Goal: Task Accomplishment & Management: Complete application form

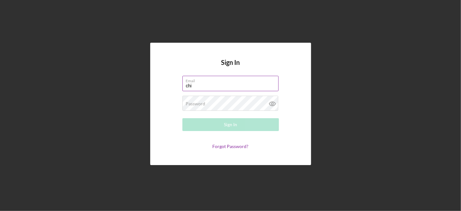
type input "[EMAIL_ADDRESS][DOMAIN_NAME]"
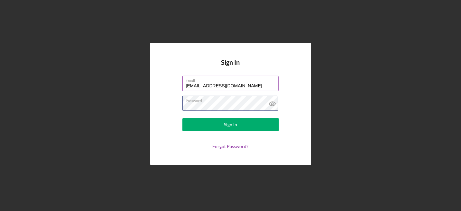
click at [182, 118] on button "Sign In" at bounding box center [230, 124] width 97 height 13
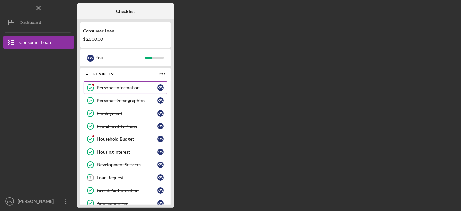
click at [115, 87] on div "Personal Information" at bounding box center [127, 87] width 61 height 5
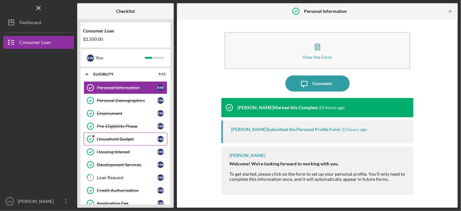
click at [112, 137] on div "Household Budget" at bounding box center [127, 139] width 61 height 5
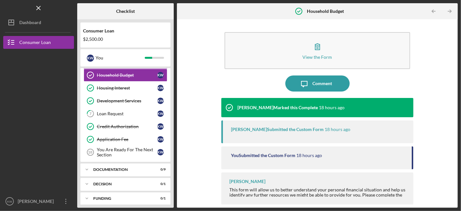
scroll to position [79, 0]
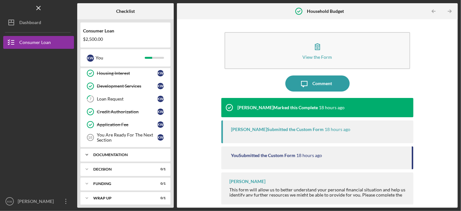
click at [128, 153] on div "Documentation" at bounding box center [127, 155] width 69 height 4
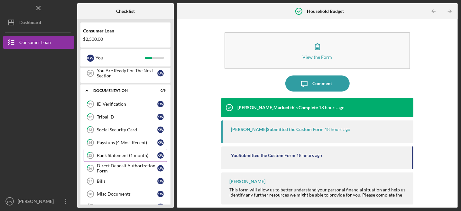
scroll to position [196, 0]
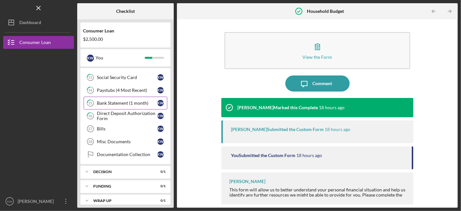
click at [121, 101] on div "Bank Statement (1 month)" at bounding box center [127, 103] width 61 height 5
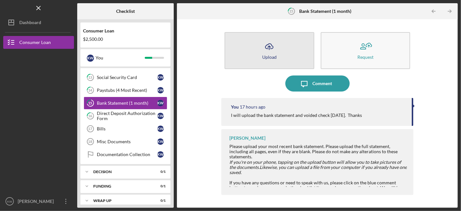
click at [285, 48] on button "Icon/Upload Upload" at bounding box center [270, 50] width 90 height 37
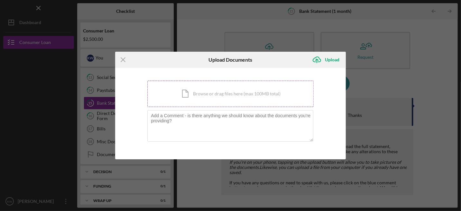
click at [217, 91] on div "Icon/Document Browse or drag files here (max 100MB total) Tap to choose files o…" at bounding box center [230, 94] width 166 height 26
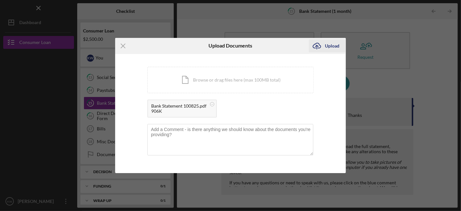
click at [331, 45] on div "Upload" at bounding box center [332, 46] width 14 height 13
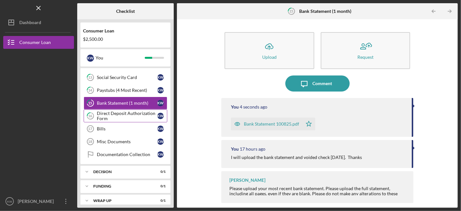
click at [119, 111] on div "Direct Deposit Authorization Form" at bounding box center [127, 116] width 61 height 10
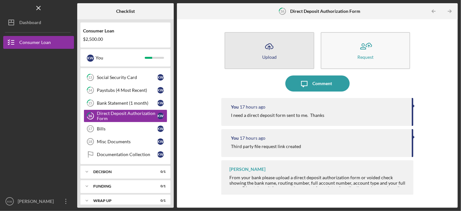
click at [290, 50] on button "Icon/Upload Upload" at bounding box center [270, 50] width 90 height 37
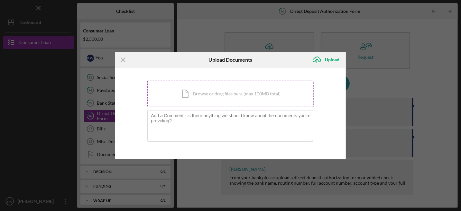
click at [208, 90] on div "Icon/Document Browse or drag files here (max 100MB total) Tap to choose files o…" at bounding box center [230, 94] width 166 height 26
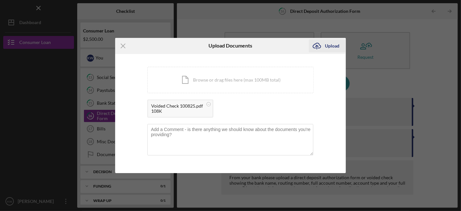
click at [336, 44] on div "Upload" at bounding box center [332, 46] width 14 height 13
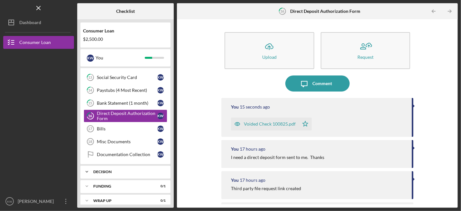
click at [105, 170] on div "Decision" at bounding box center [127, 172] width 69 height 4
click at [112, 183] on div "Pre-Approval Phase" at bounding box center [127, 185] width 61 height 5
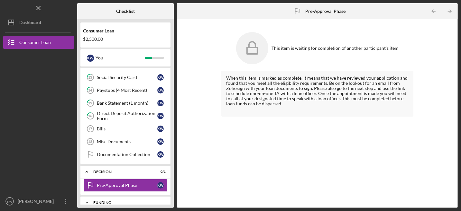
scroll to position [211, 0]
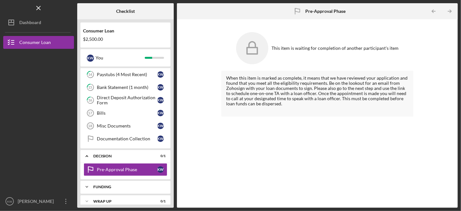
click at [113, 185] on div "Funding" at bounding box center [127, 187] width 69 height 4
click at [120, 198] on div "Transfer Funds" at bounding box center [127, 200] width 61 height 5
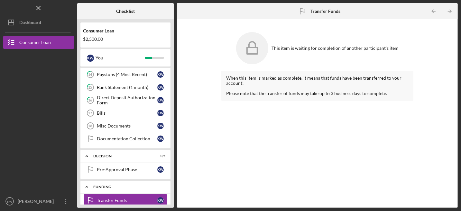
click at [107, 185] on div "Funding" at bounding box center [127, 187] width 69 height 4
click at [99, 195] on div "Icon/Expander Wrap up 0 / 1" at bounding box center [125, 201] width 90 height 13
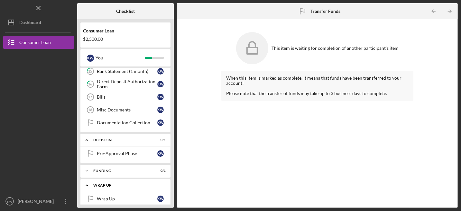
click at [107, 197] on div "Wrap Up" at bounding box center [127, 199] width 61 height 5
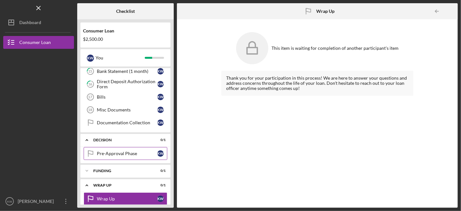
click at [105, 151] on div "Pre-Approval Phase" at bounding box center [127, 153] width 61 height 5
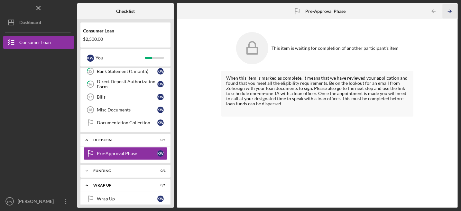
click at [450, 10] on polyline "button" at bounding box center [451, 11] width 2 height 3
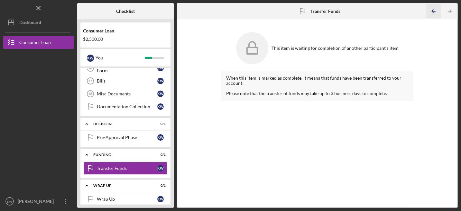
click at [434, 10] on icon "Icon/Table Pagination Arrow" at bounding box center [434, 11] width 14 height 14
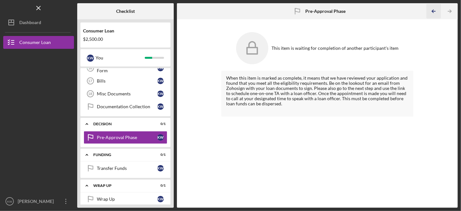
click at [434, 10] on icon "Icon/Table Pagination Arrow" at bounding box center [434, 11] width 14 height 14
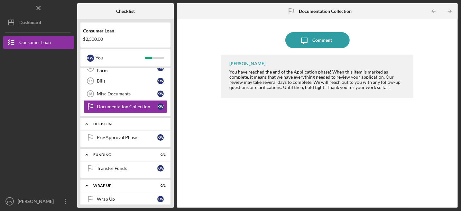
click at [85, 118] on icon "Icon/Expander" at bounding box center [86, 124] width 13 height 13
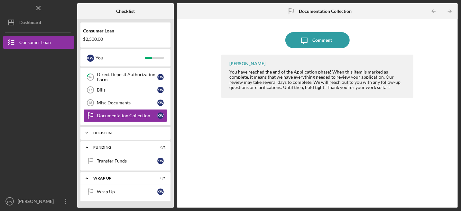
scroll to position [228, 0]
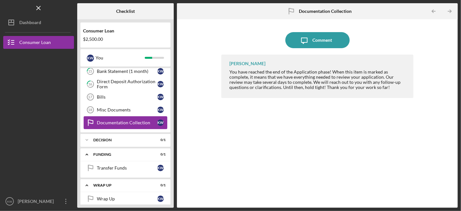
click at [112, 120] on div "Documentation Collection" at bounding box center [127, 122] width 61 height 5
click at [111, 120] on div "Documentation Collection" at bounding box center [127, 122] width 61 height 5
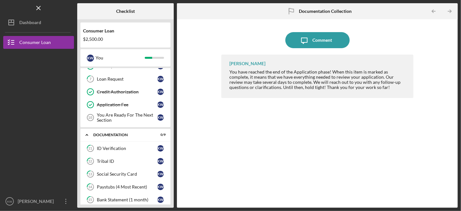
scroll to position [34, 0]
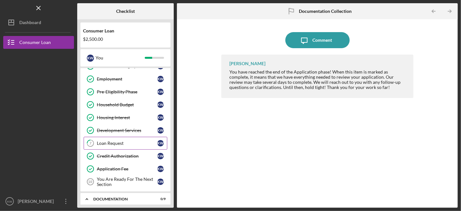
click at [113, 141] on div "Loan Request" at bounding box center [127, 143] width 61 height 5
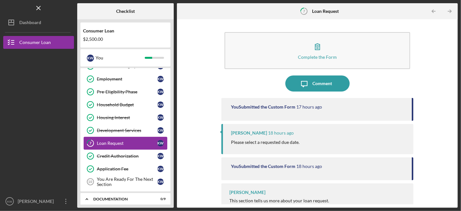
scroll to position [99, 0]
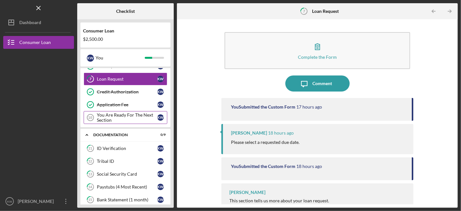
click at [113, 115] on div "You Are Ready For The Next Section" at bounding box center [127, 118] width 61 height 10
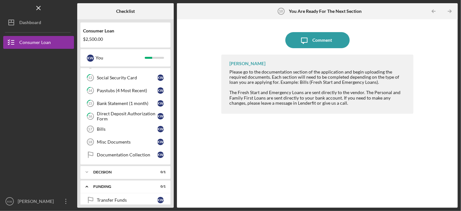
scroll to position [228, 0]
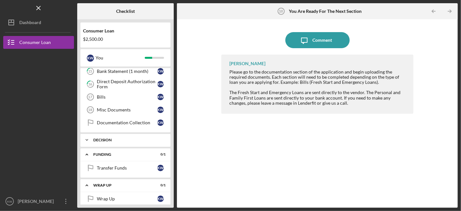
click at [112, 136] on div "Icon/Expander Decision 0 / 1" at bounding box center [125, 140] width 90 height 13
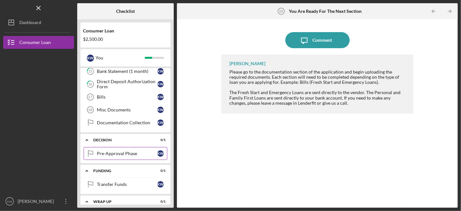
click at [113, 151] on div "Pre-Approval Phase" at bounding box center [127, 153] width 61 height 5
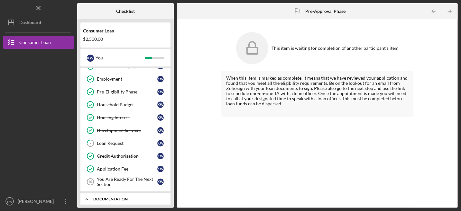
scroll to position [2, 0]
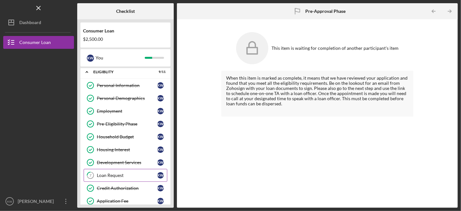
click at [119, 173] on div "Loan Request" at bounding box center [127, 175] width 61 height 5
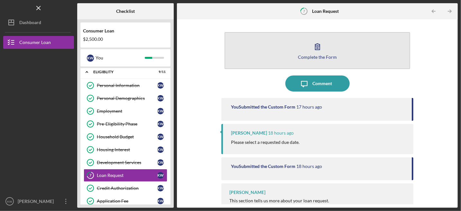
click at [308, 53] on button "Complete the Form Form" at bounding box center [318, 50] width 186 height 37
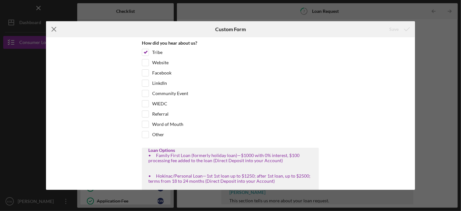
click at [55, 30] on icon "Icon/Menu Close" at bounding box center [54, 29] width 16 height 16
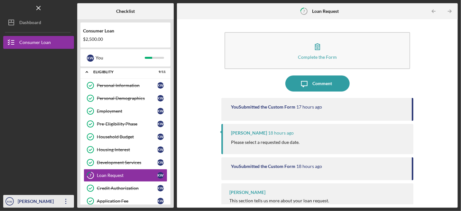
click at [49, 203] on div "[PERSON_NAME]" at bounding box center [37, 202] width 42 height 14
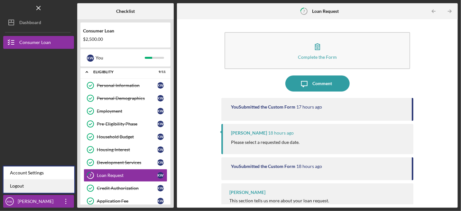
click at [24, 186] on link "Logout" at bounding box center [39, 186] width 71 height 13
